Goal: Use online tool/utility: Utilize a website feature to perform a specific function

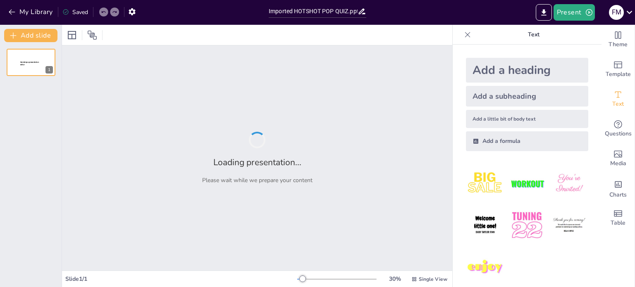
type input "Imported HOTSHOT POP QUIZ.pptx"
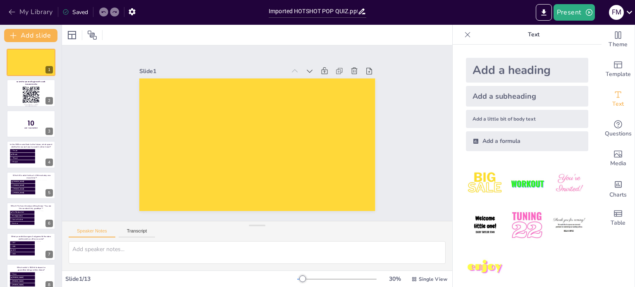
click at [15, 11] on icon "button" at bounding box center [12, 12] width 8 height 8
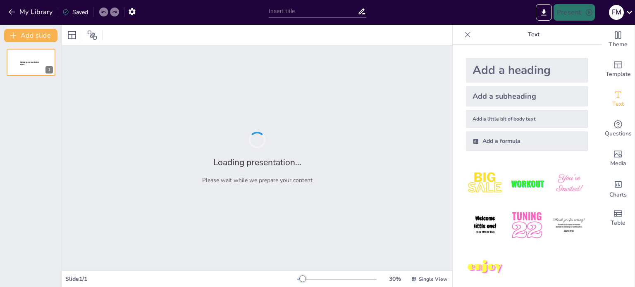
type input "Imported HOTSHOT POP QUIZ.pptx"
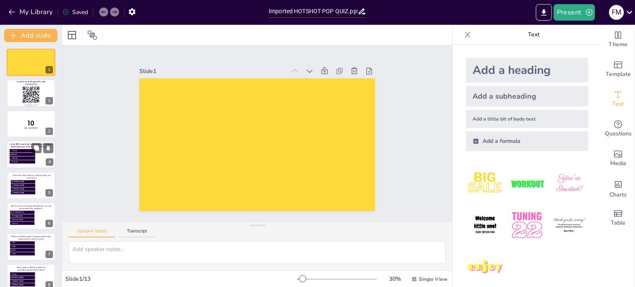
click at [31, 157] on li "99 mph" at bounding box center [23, 158] width 26 height 3
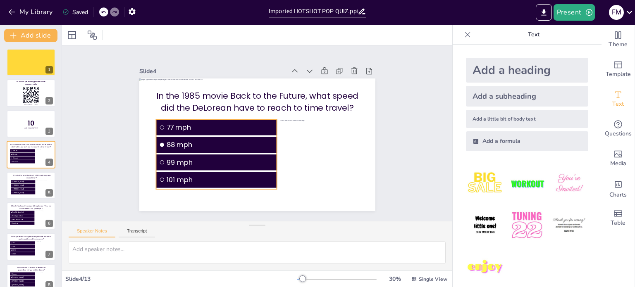
click at [198, 122] on span "77 mph" at bounding box center [221, 123] width 108 height 21
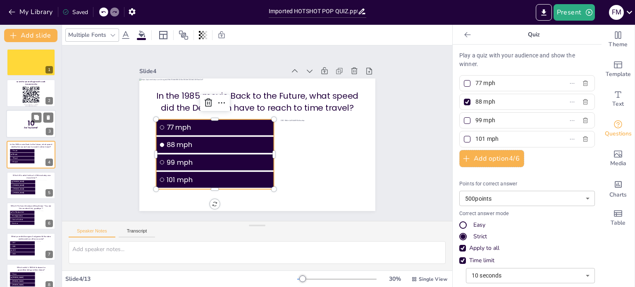
click at [20, 120] on p "10" at bounding box center [31, 123] width 22 height 9
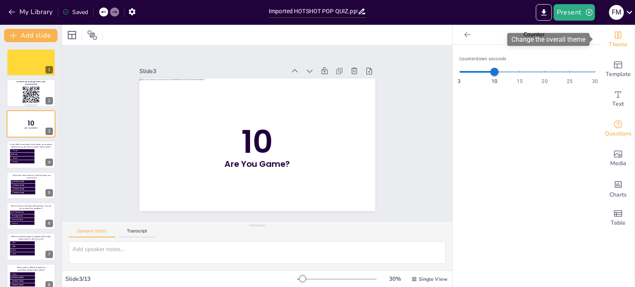
click at [613, 37] on icon "Change the overall theme" at bounding box center [618, 35] width 10 height 10
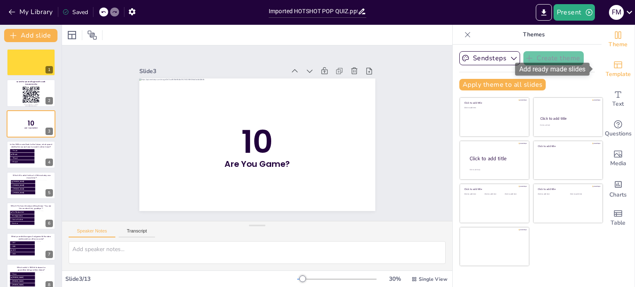
click at [612, 70] on span "Template" at bounding box center [617, 74] width 25 height 9
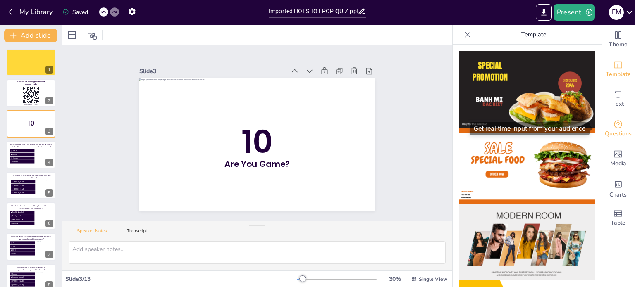
click at [610, 133] on span "Questions" at bounding box center [618, 133] width 27 height 9
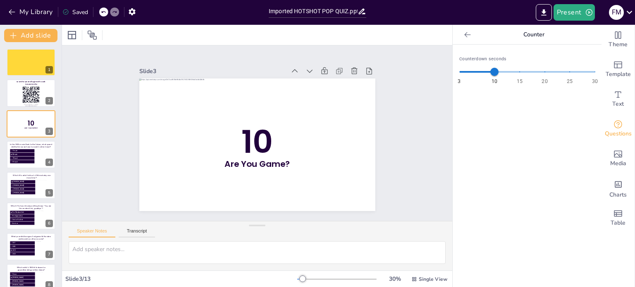
click at [463, 31] on icon at bounding box center [467, 35] width 8 height 8
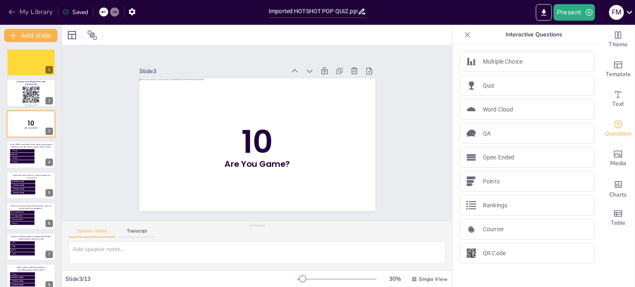
click at [13, 12] on icon "button" at bounding box center [12, 12] width 6 height 5
